Goal: Navigation & Orientation: Find specific page/section

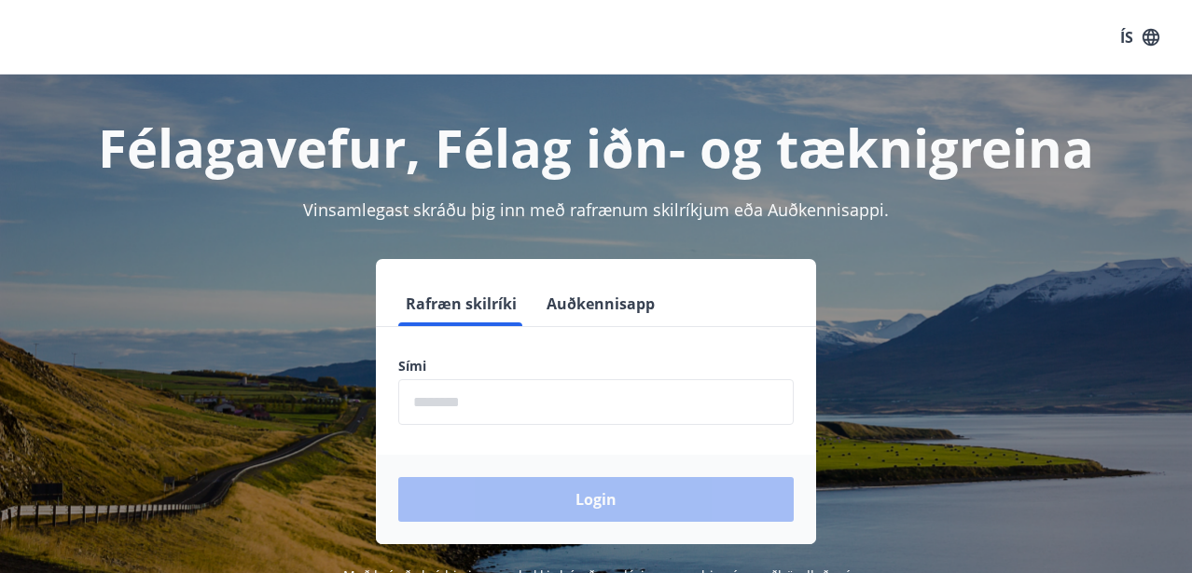
click at [513, 404] on input "phone" at bounding box center [595, 403] width 395 height 46
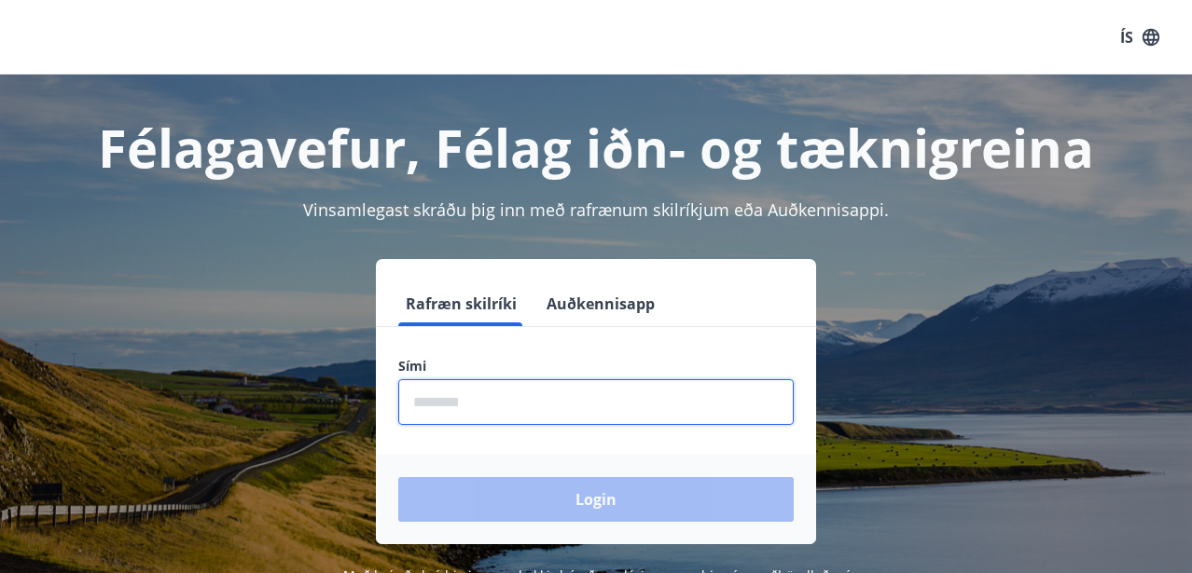
type input "********"
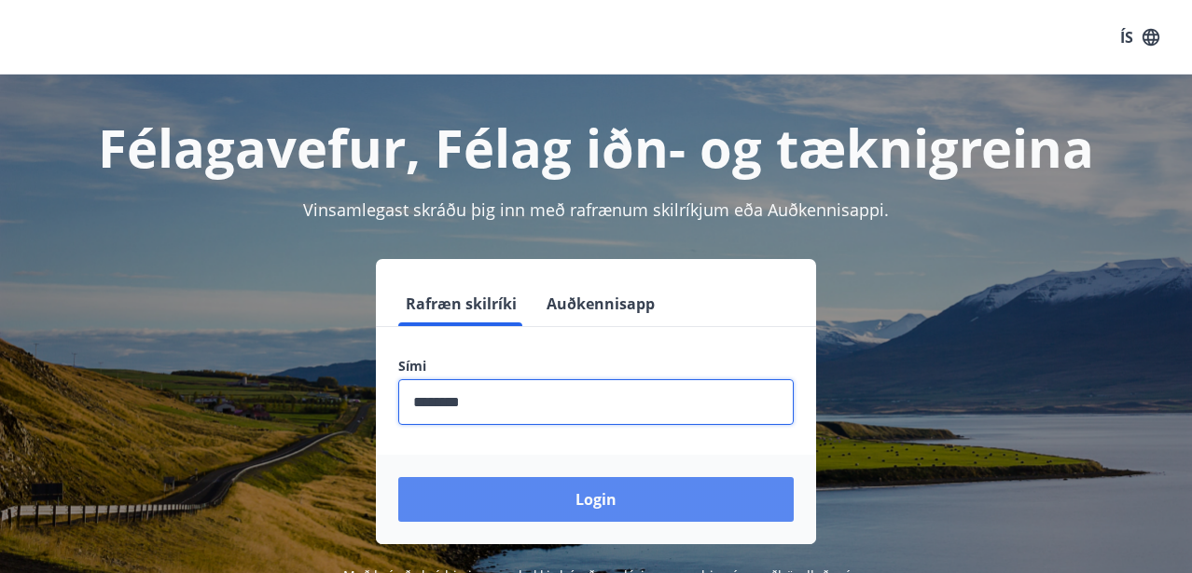
click at [597, 501] on button "Login" at bounding box center [595, 499] width 395 height 45
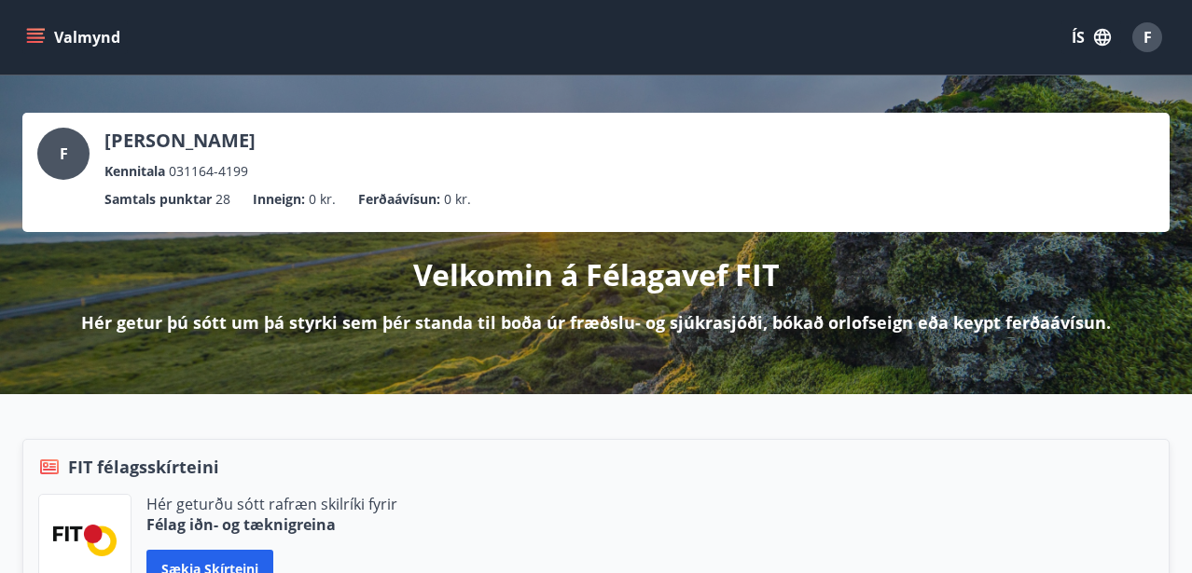
click at [34, 35] on icon "menu" at bounding box center [35, 37] width 19 height 19
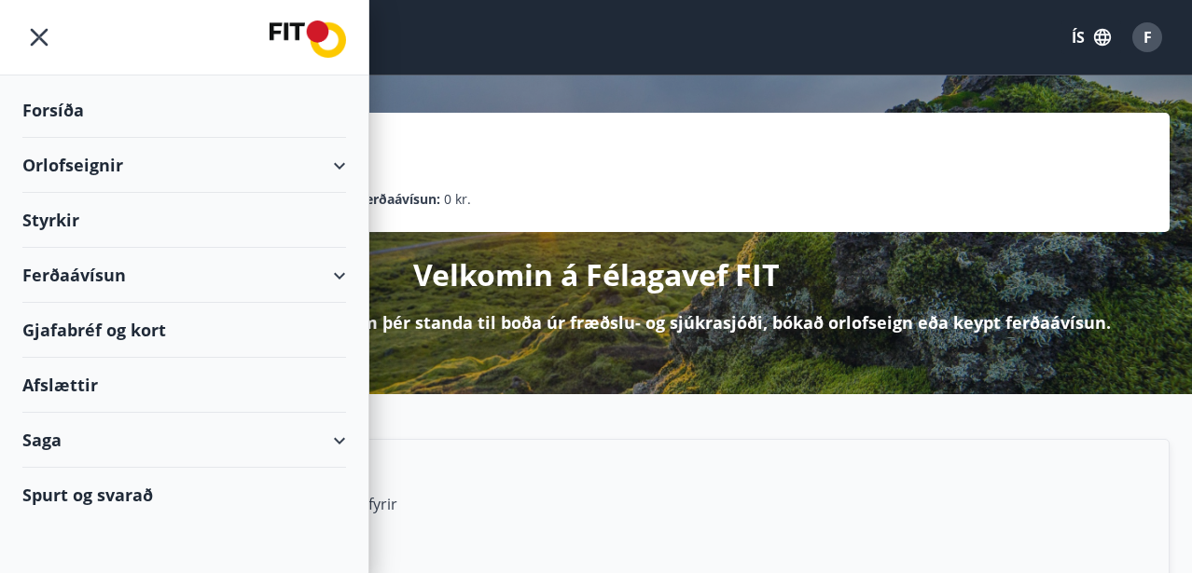
click at [76, 384] on div "Afslættir" at bounding box center [184, 385] width 324 height 55
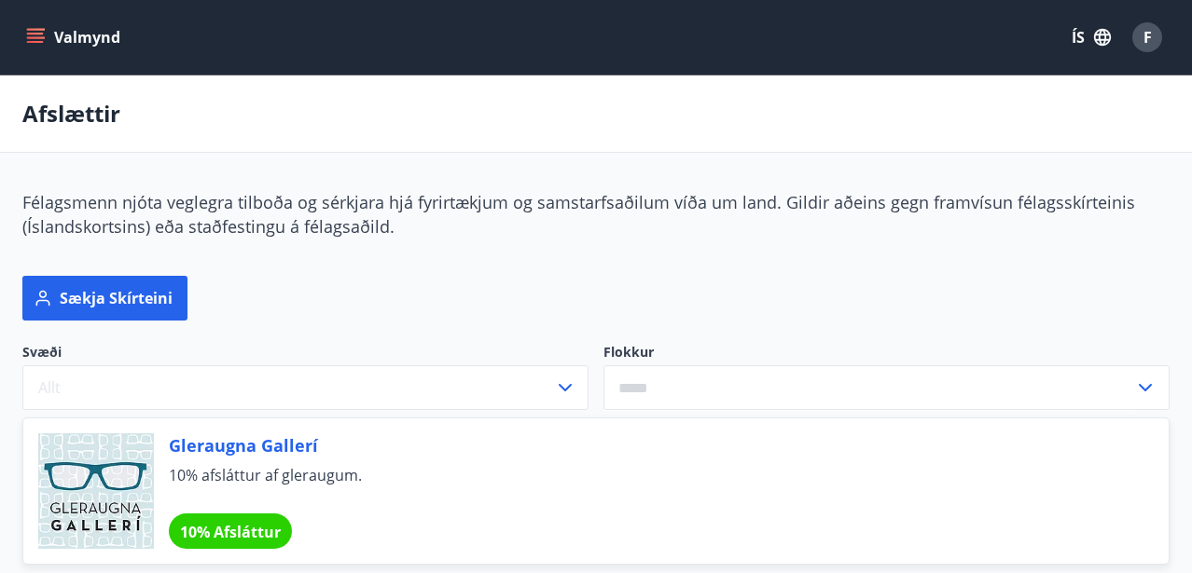
click at [28, 35] on icon "menu" at bounding box center [35, 37] width 19 height 19
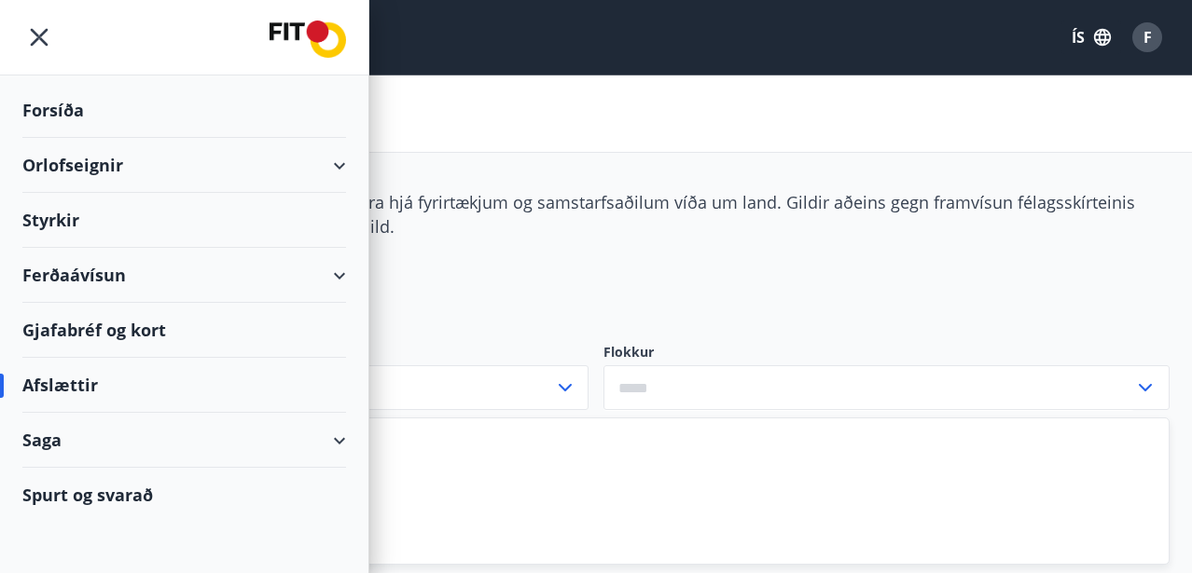
click at [58, 113] on div "Forsíða" at bounding box center [184, 110] width 324 height 55
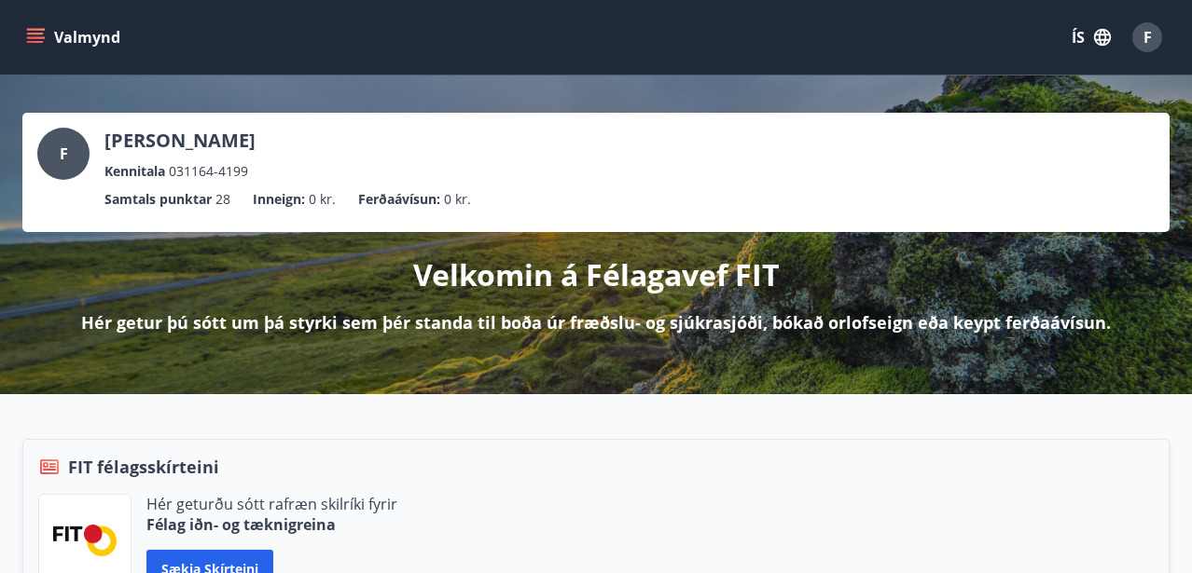
click at [1145, 35] on span "F" at bounding box center [1147, 37] width 8 height 21
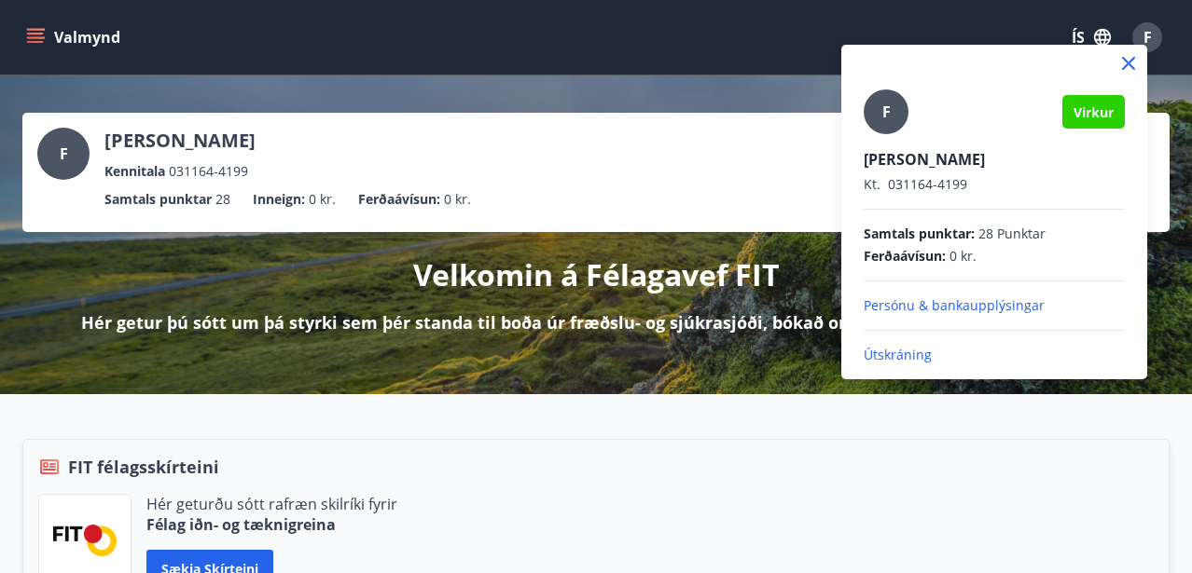
click at [666, 438] on div at bounding box center [596, 286] width 1192 height 573
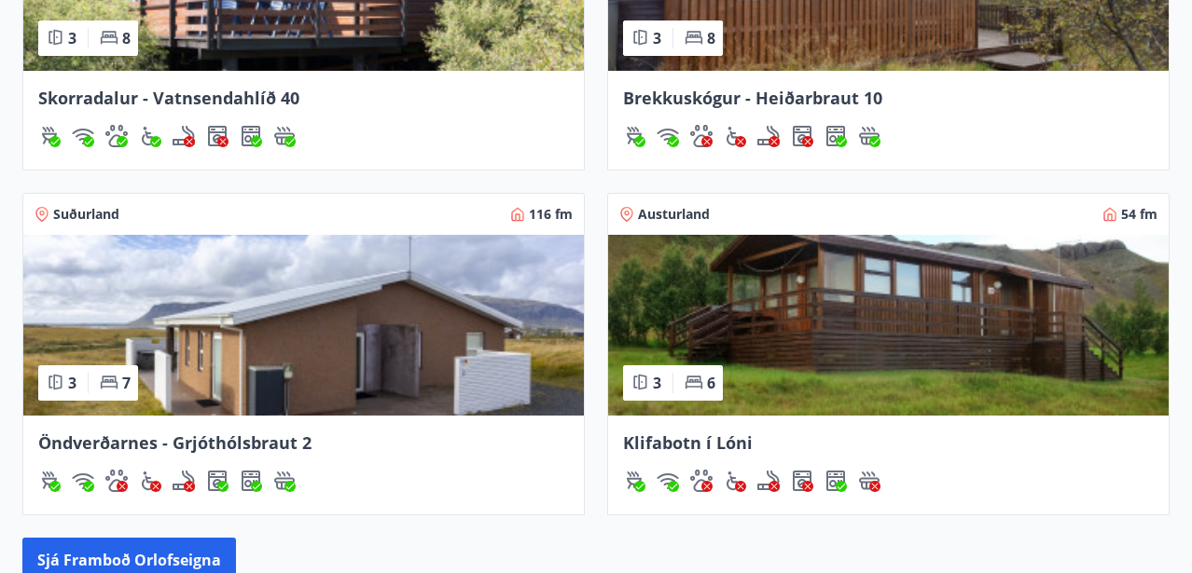
scroll to position [1747, 0]
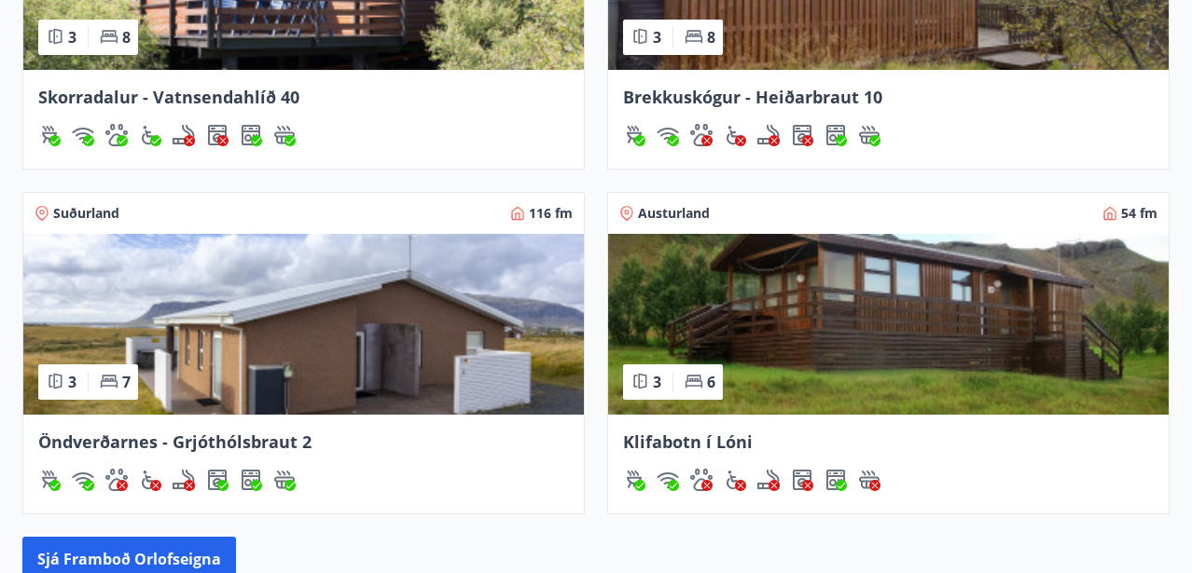
click at [368, 336] on img at bounding box center [303, 324] width 560 height 181
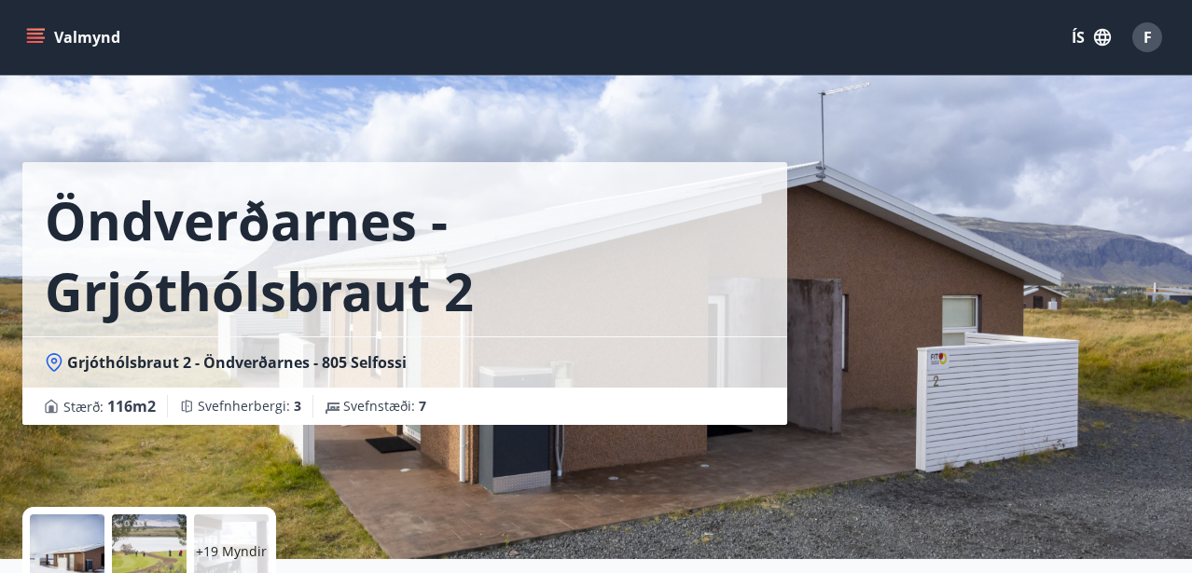
click at [32, 41] on icon "menu" at bounding box center [35, 42] width 17 height 2
click at [1123, 177] on div "Öndverðarnes - Grjóthólsbraut 2 Grjóthólsbraut 2 - Öndverðarnes - 805 Selfossi …" at bounding box center [595, 280] width 1147 height 560
click at [1145, 39] on span "F" at bounding box center [1147, 37] width 8 height 21
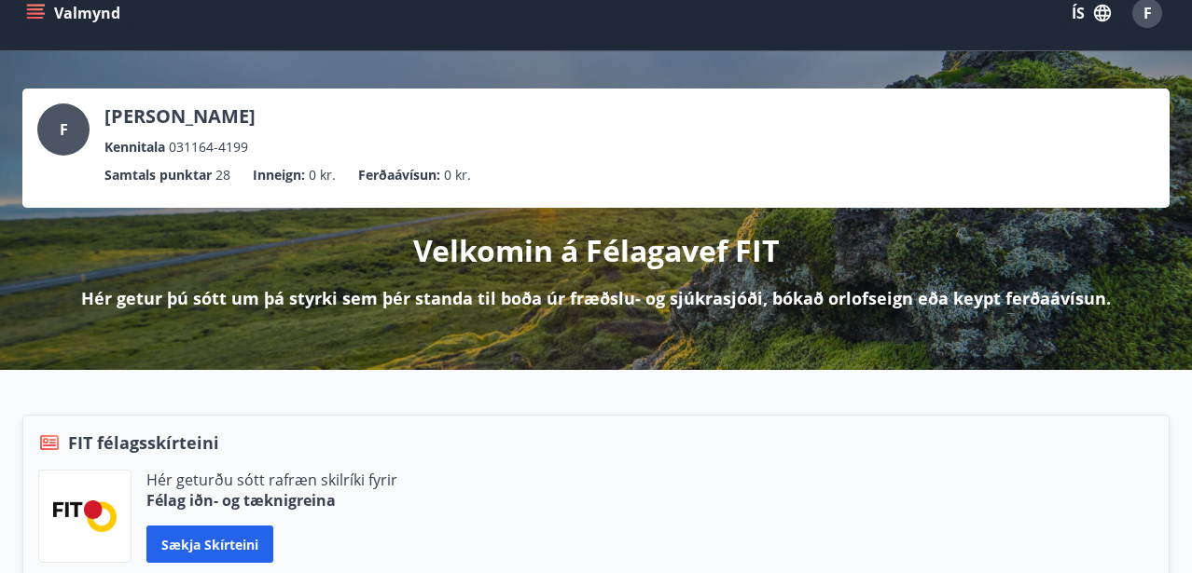
scroll to position [18, 0]
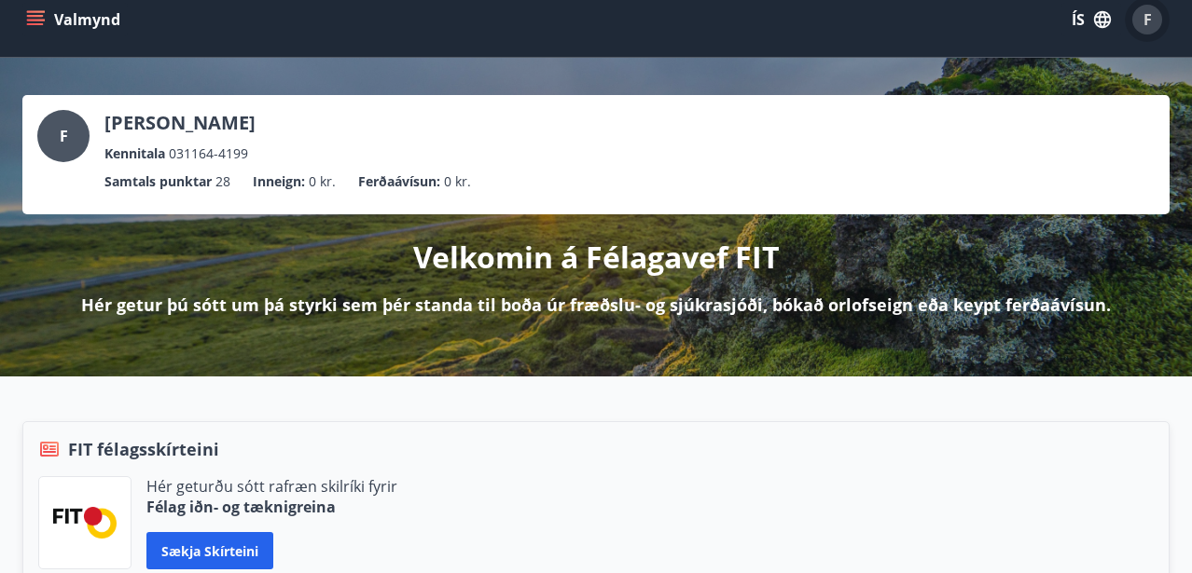
click at [1143, 18] on span "F" at bounding box center [1147, 19] width 8 height 21
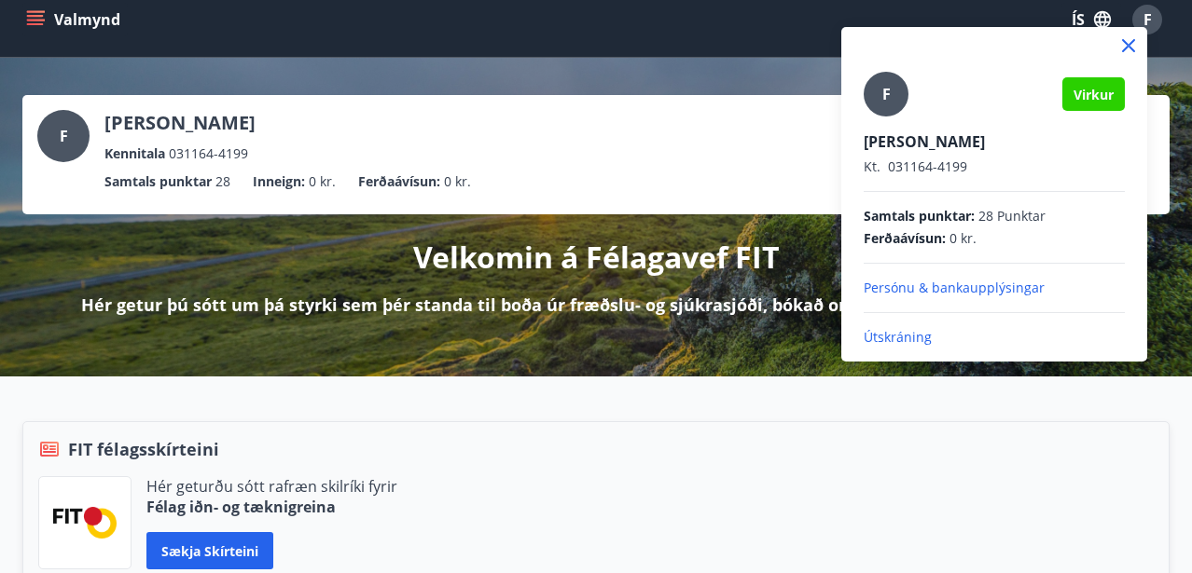
click at [895, 333] on p "Útskráning" at bounding box center [994, 337] width 261 height 19
